Goal: Find specific page/section: Find specific page/section

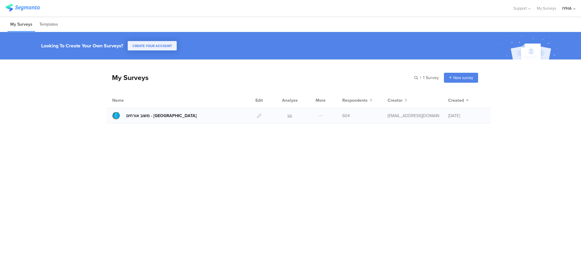
click at [158, 116] on div "משוב אורחים - [GEOGRAPHIC_DATA]" at bounding box center [161, 116] width 70 height 6
click at [162, 45] on span "CREATE YOUR ACCOUNT" at bounding box center [151, 46] width 39 height 5
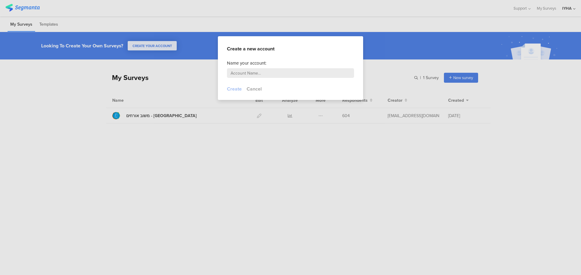
click at [208, 130] on div at bounding box center [290, 137] width 581 height 275
click at [210, 149] on div at bounding box center [290, 137] width 581 height 275
click at [232, 88] on div at bounding box center [234, 89] width 15 height 7
click at [233, 88] on div at bounding box center [234, 89] width 15 height 7
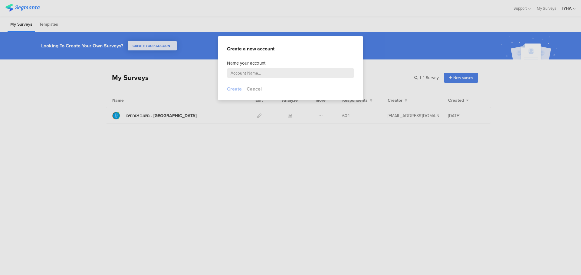
click at [258, 88] on button "Cancel" at bounding box center [253, 89] width 15 height 7
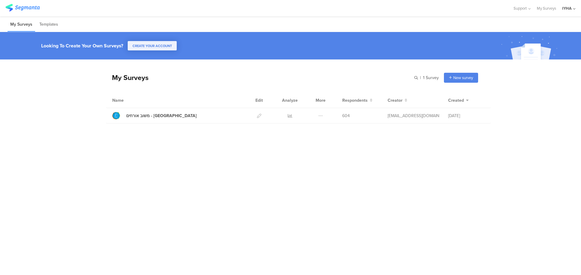
click at [135, 141] on div "My Surveys | 1 Survey New survey Start from scratch Choose from templates Name …" at bounding box center [290, 153] width 581 height 186
